Goal: Task Accomplishment & Management: Manage account settings

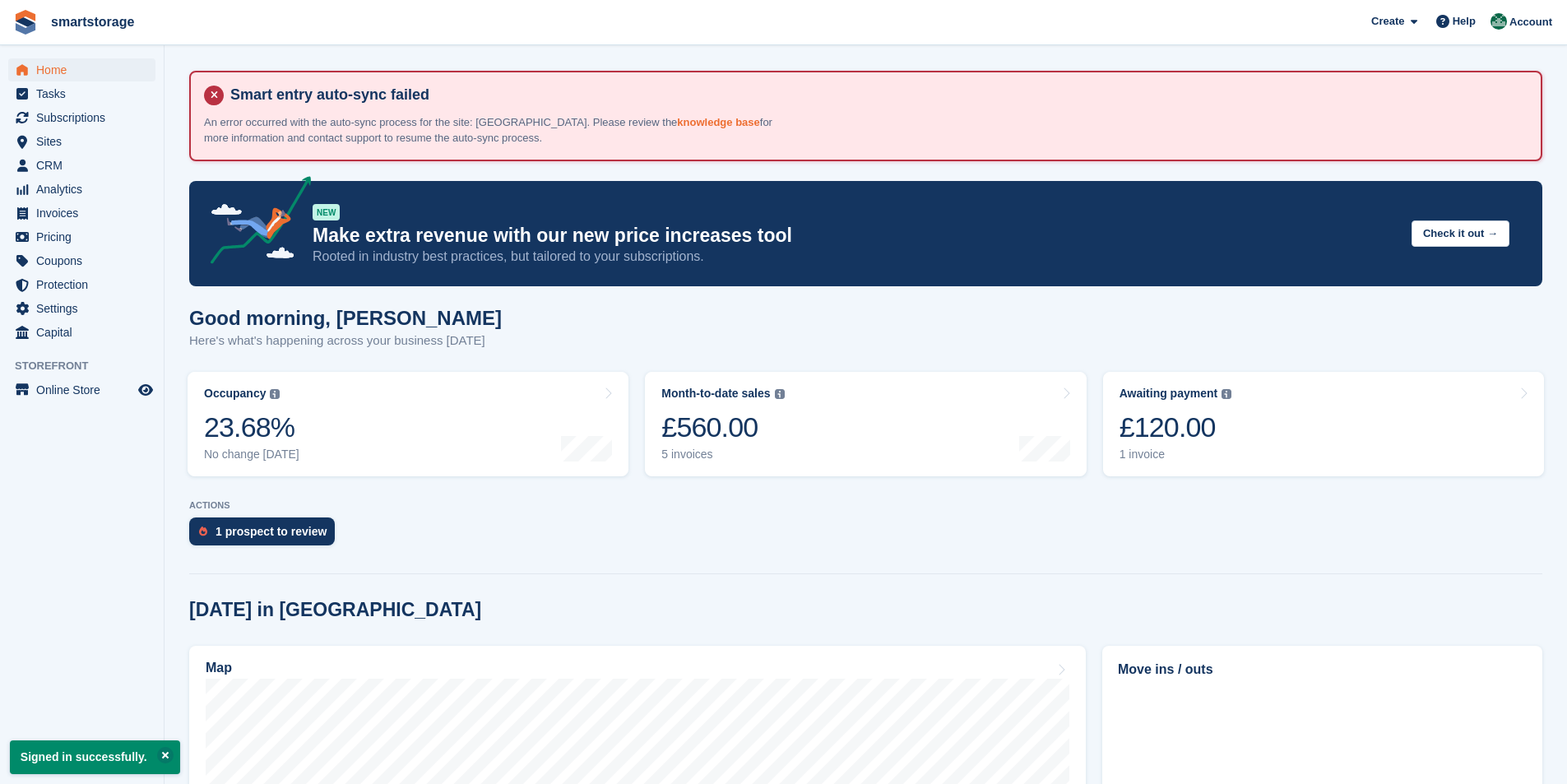
click at [677, 123] on link "knowledge base" at bounding box center [718, 122] width 82 height 12
click at [33, 117] on link "Subscriptions" at bounding box center [82, 117] width 148 height 23
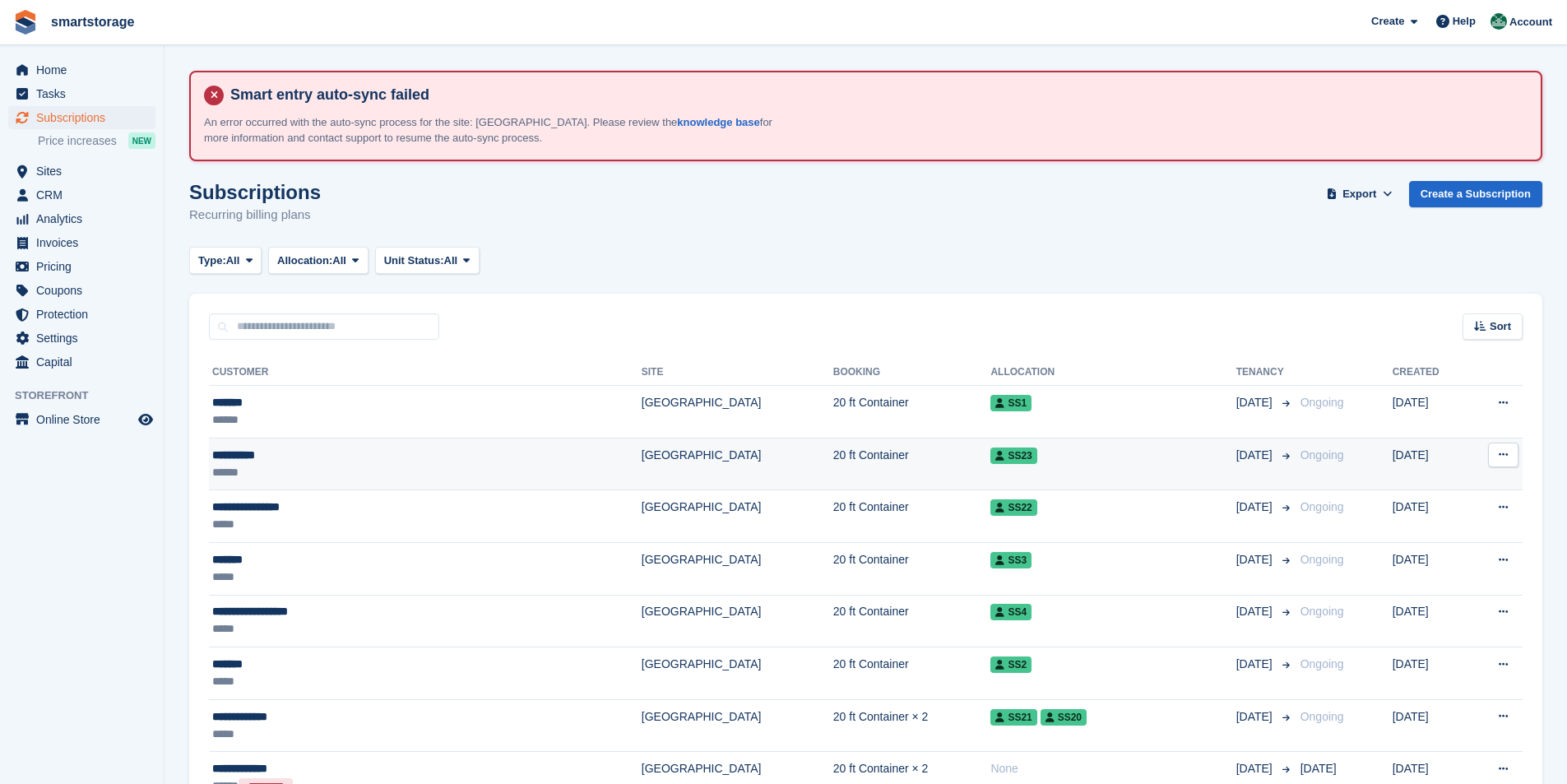
click at [1502, 459] on icon at bounding box center [1503, 454] width 9 height 11
click at [1422, 494] on p "View customer" at bounding box center [1439, 486] width 143 height 21
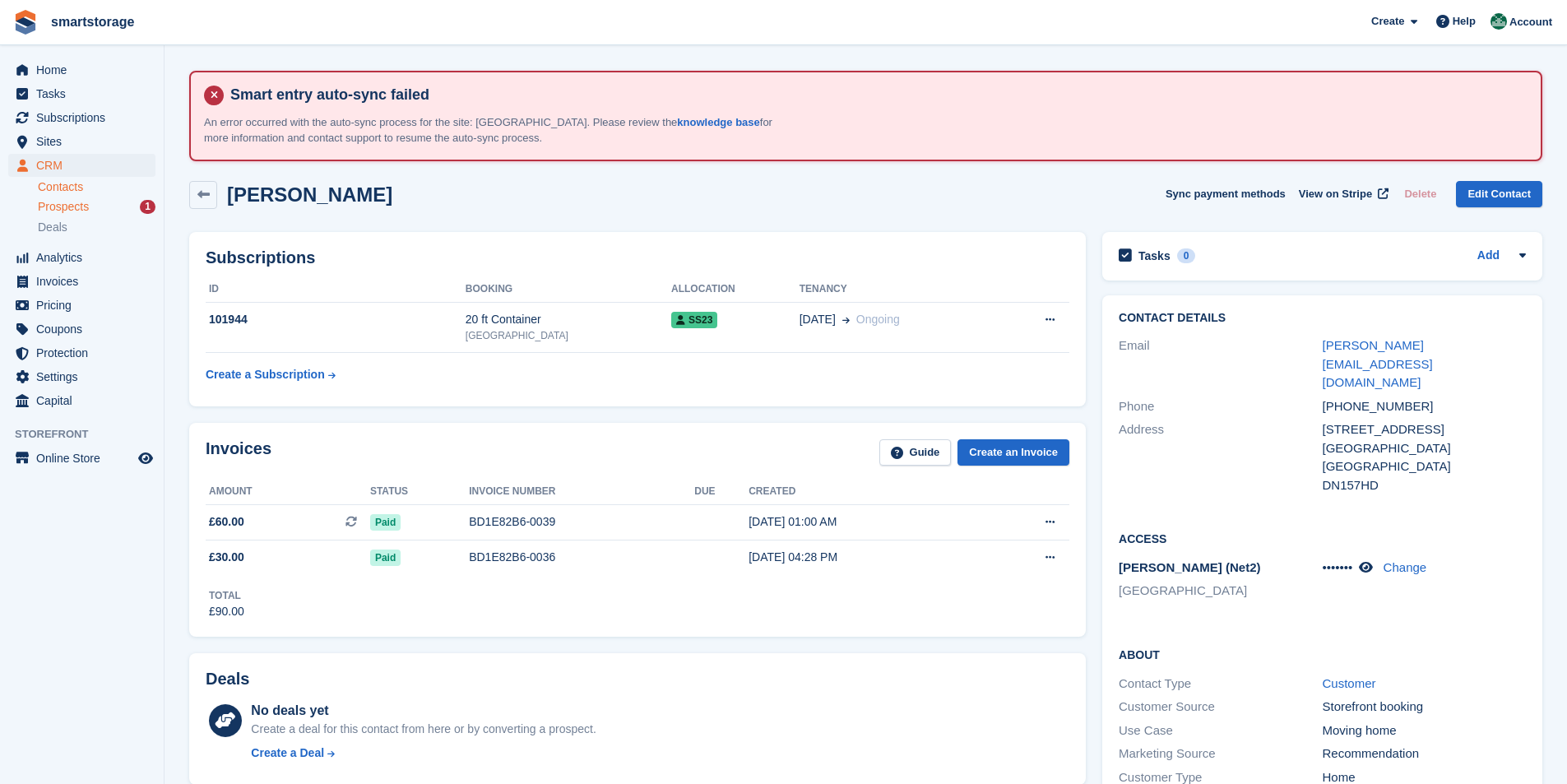
click at [59, 205] on span "Prospects" at bounding box center [63, 206] width 51 height 16
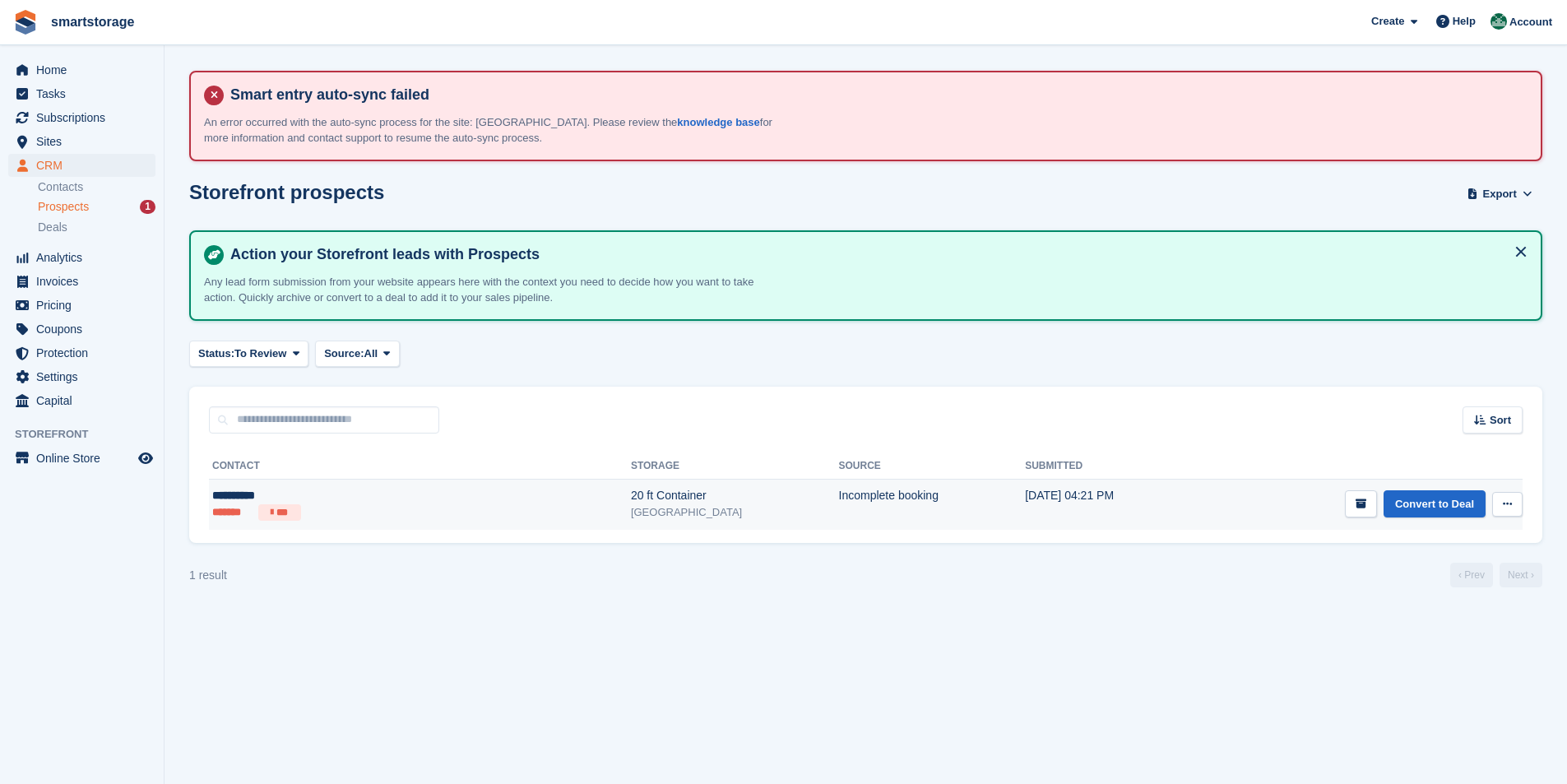
click at [1505, 510] on button at bounding box center [1507, 504] width 30 height 25
click at [1389, 594] on p "Delete prospect" at bounding box center [1443, 592] width 143 height 21
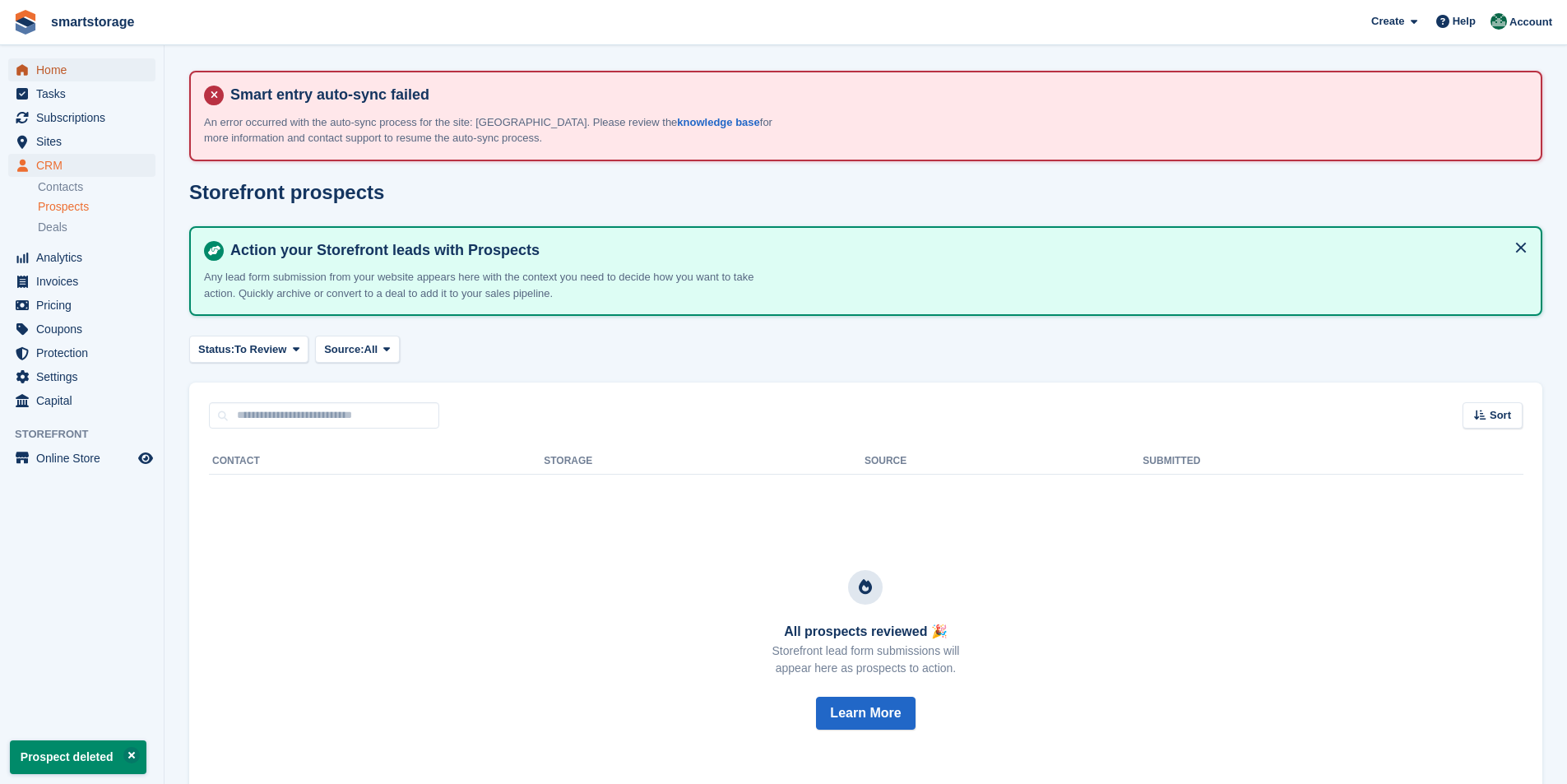
click at [46, 69] on span "Home" at bounding box center [85, 70] width 99 height 23
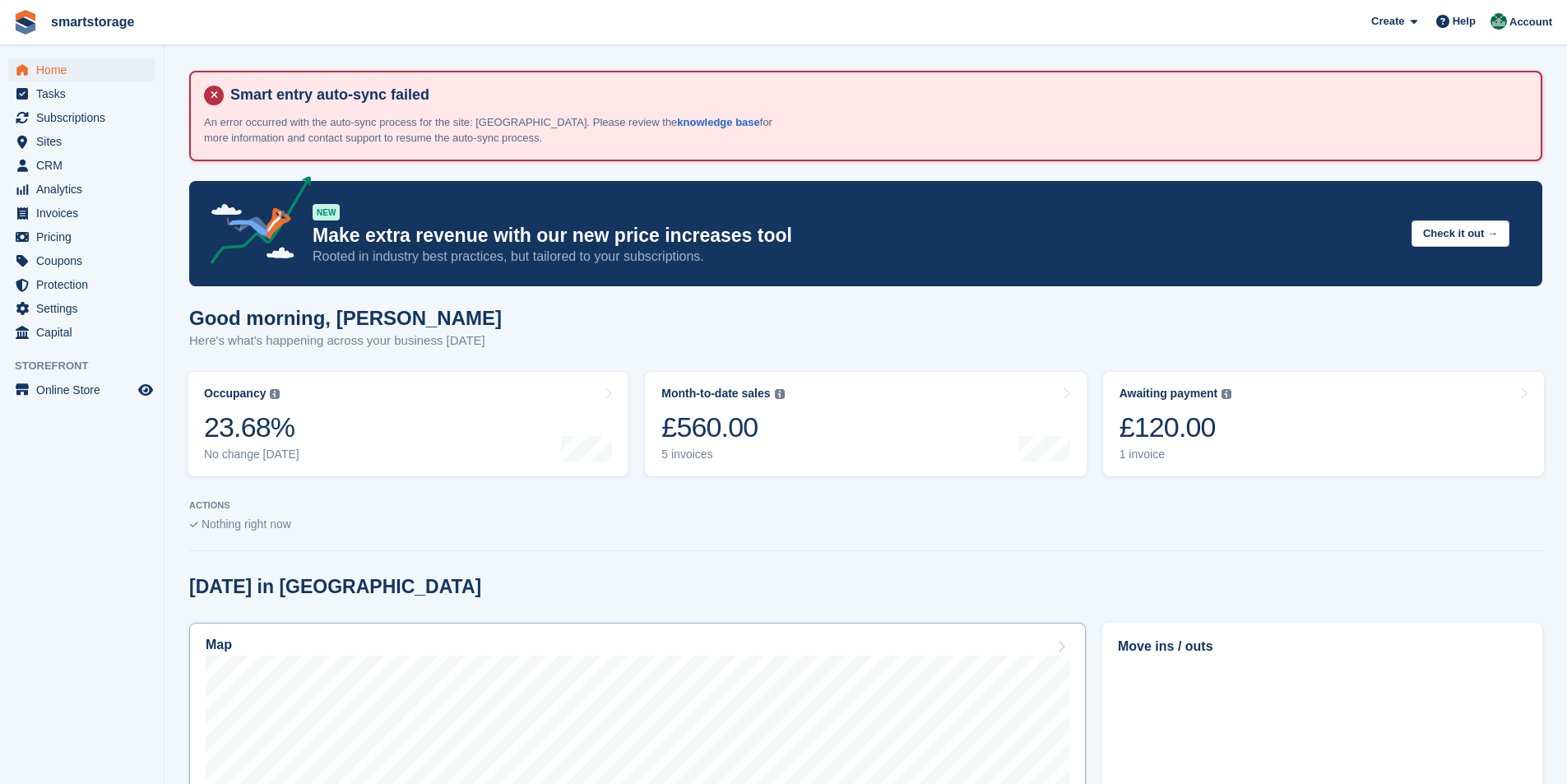
scroll to position [329, 0]
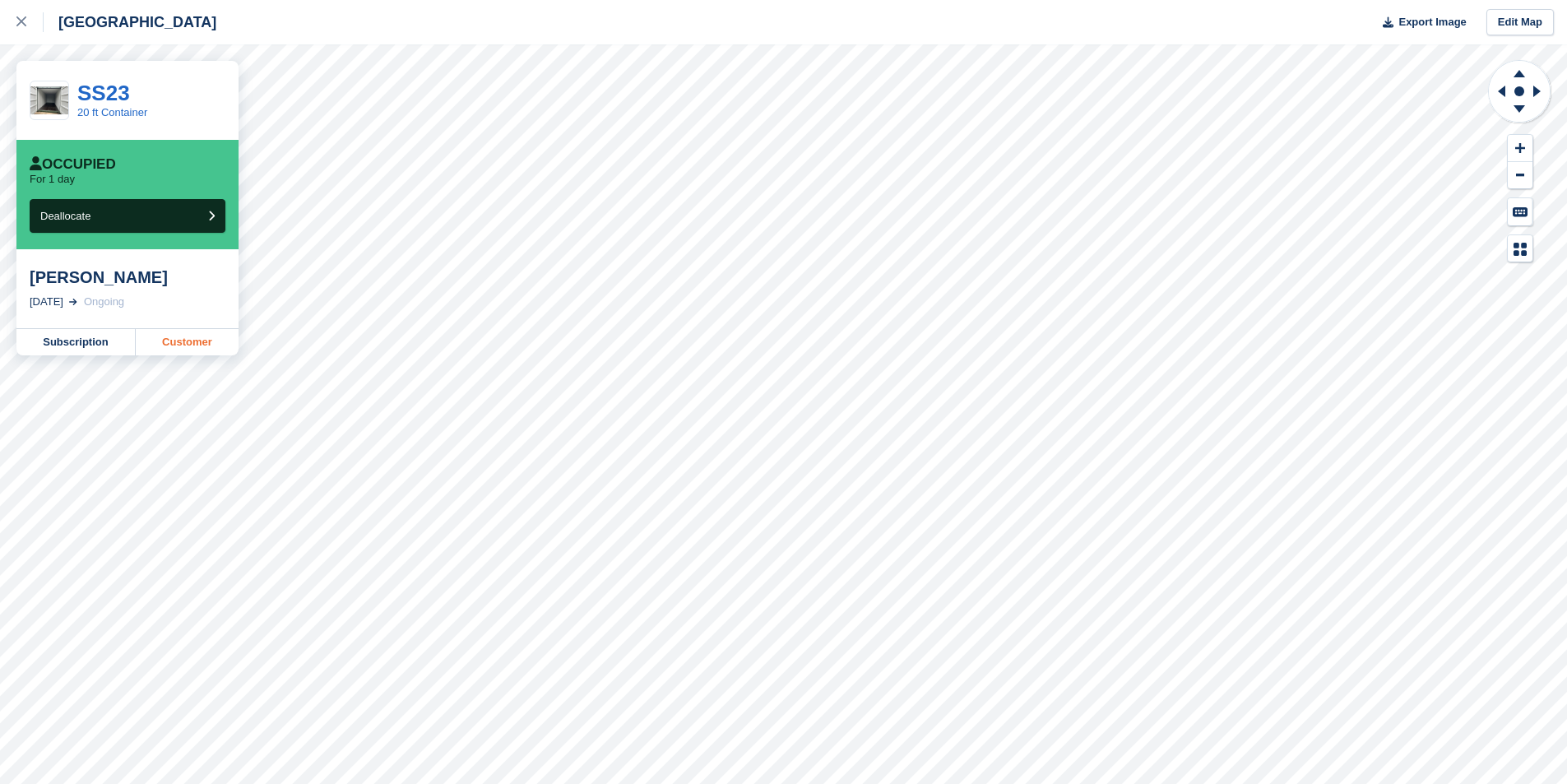
click at [197, 340] on link "Customer" at bounding box center [187, 342] width 103 height 26
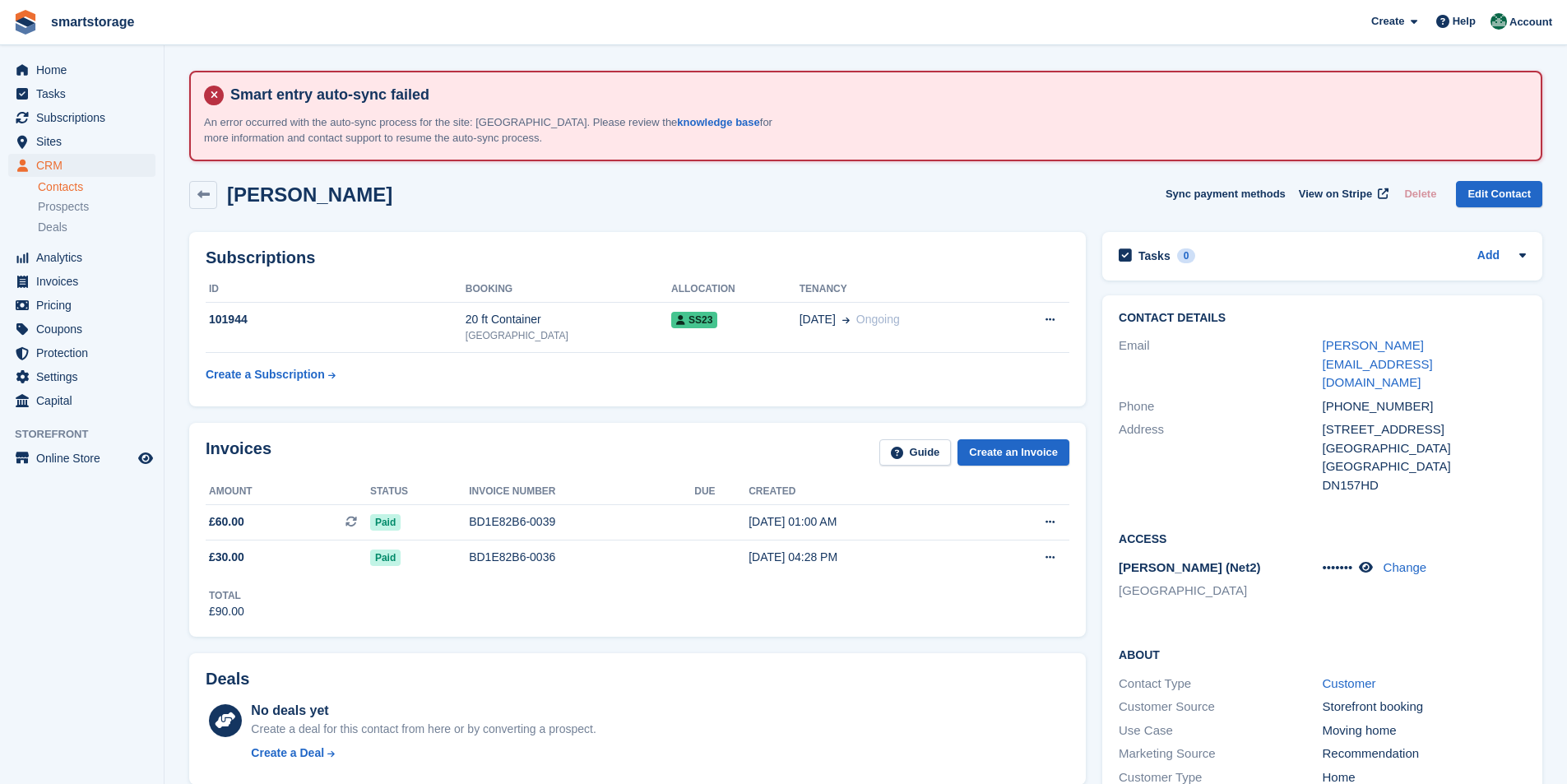
click at [213, 92] on icon at bounding box center [214, 96] width 20 height 20
